Goal: Check status: Check status

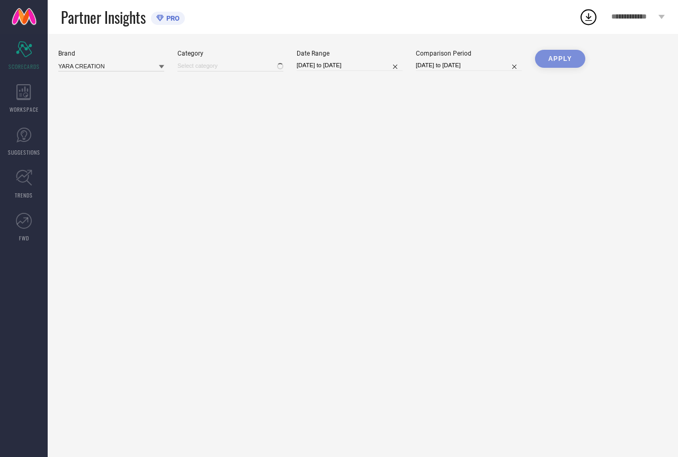
type input "All"
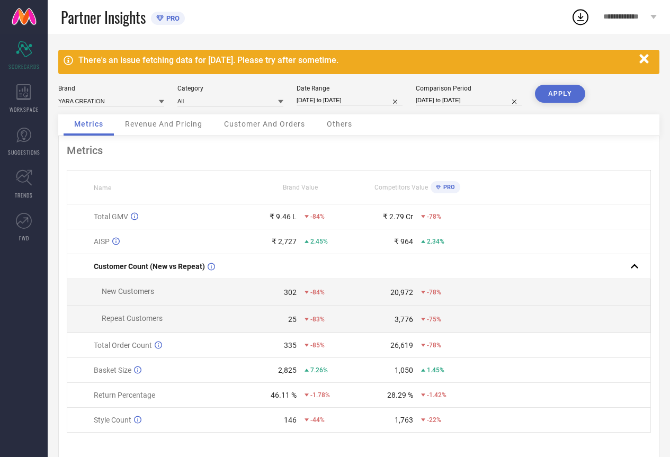
click at [640, 58] on icon "button" at bounding box center [644, 58] width 13 height 13
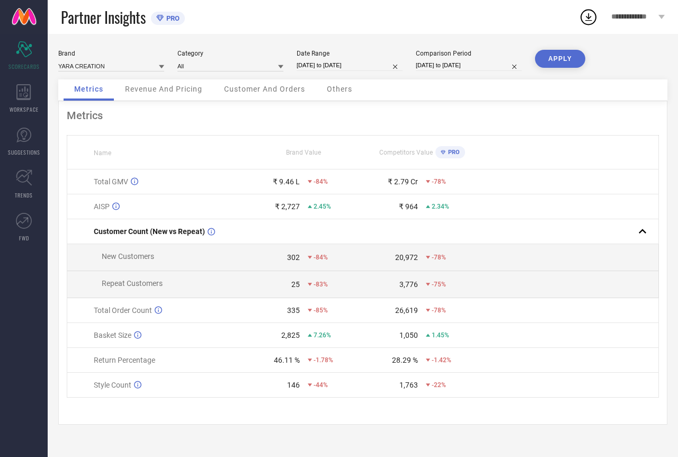
select select "6"
select select "2025"
select select "7"
select select "2025"
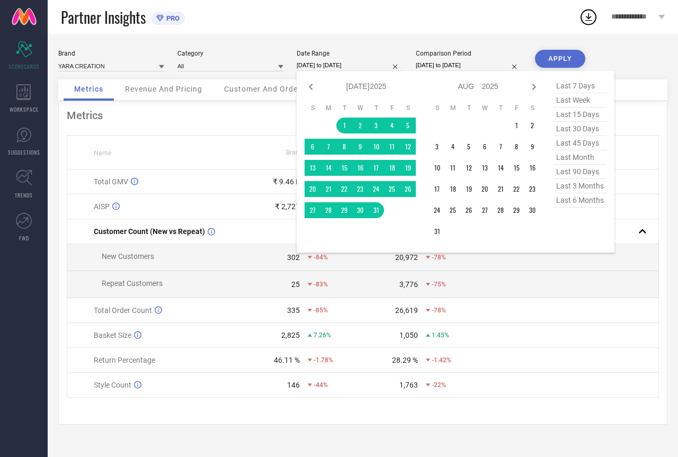
click at [363, 68] on input "[DATE] to [DATE]" at bounding box center [350, 65] width 106 height 11
click at [575, 158] on span "last month" at bounding box center [580, 157] width 53 height 14
type input "[DATE] to [DATE]"
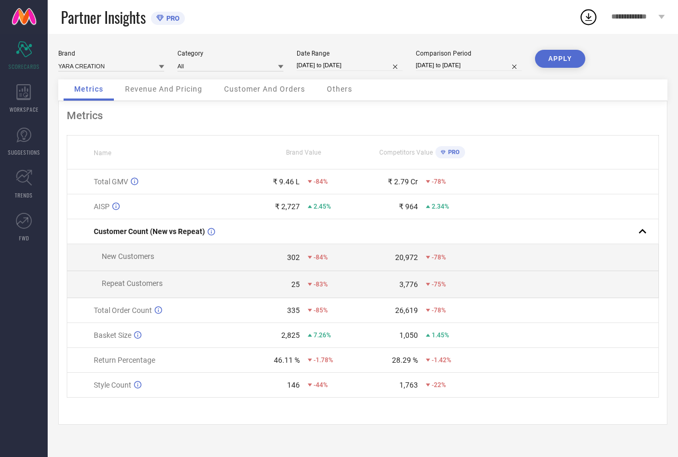
click at [554, 60] on button "APPLY" at bounding box center [560, 59] width 50 height 18
